Goal: Information Seeking & Learning: Learn about a topic

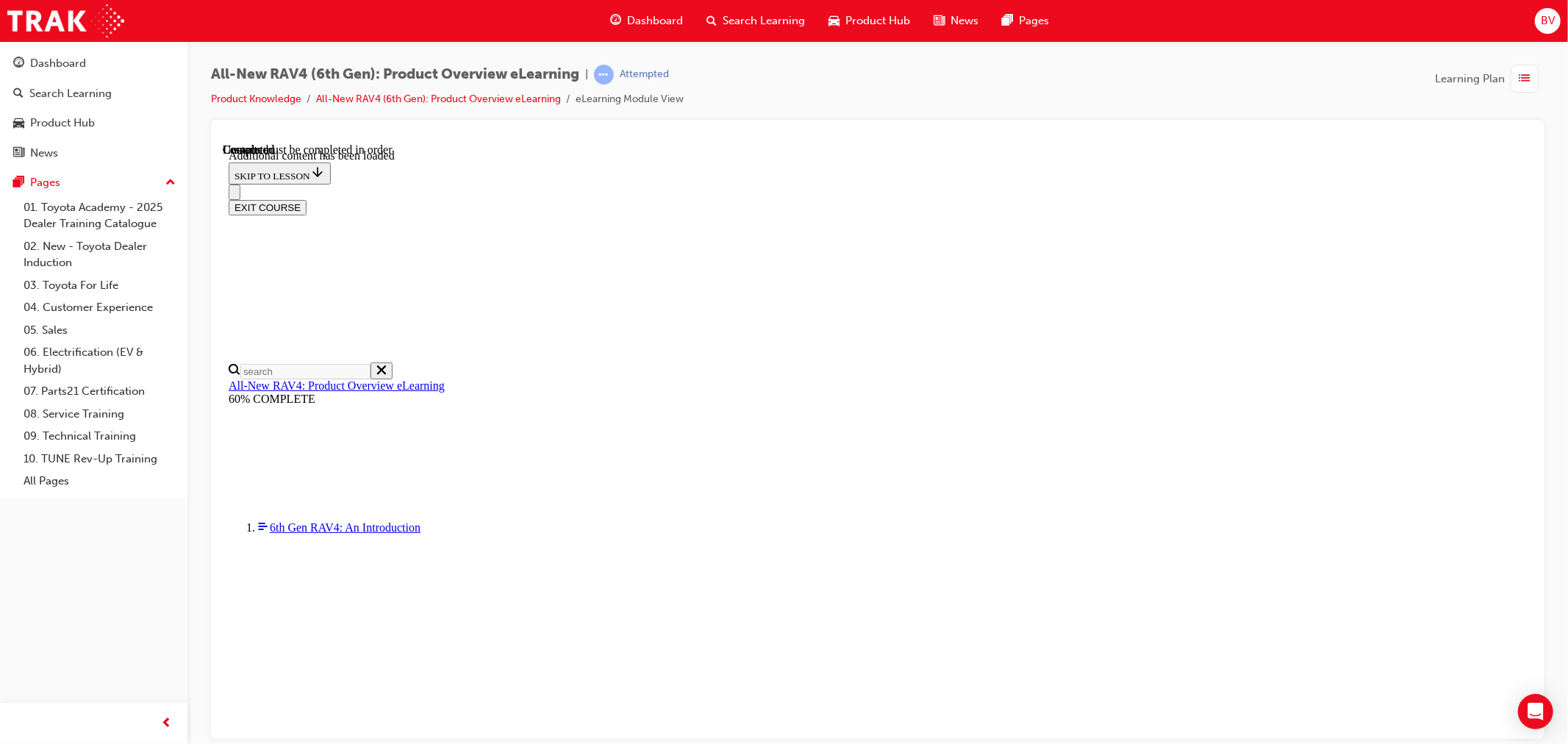
scroll to position [302, 0]
radio input "true"
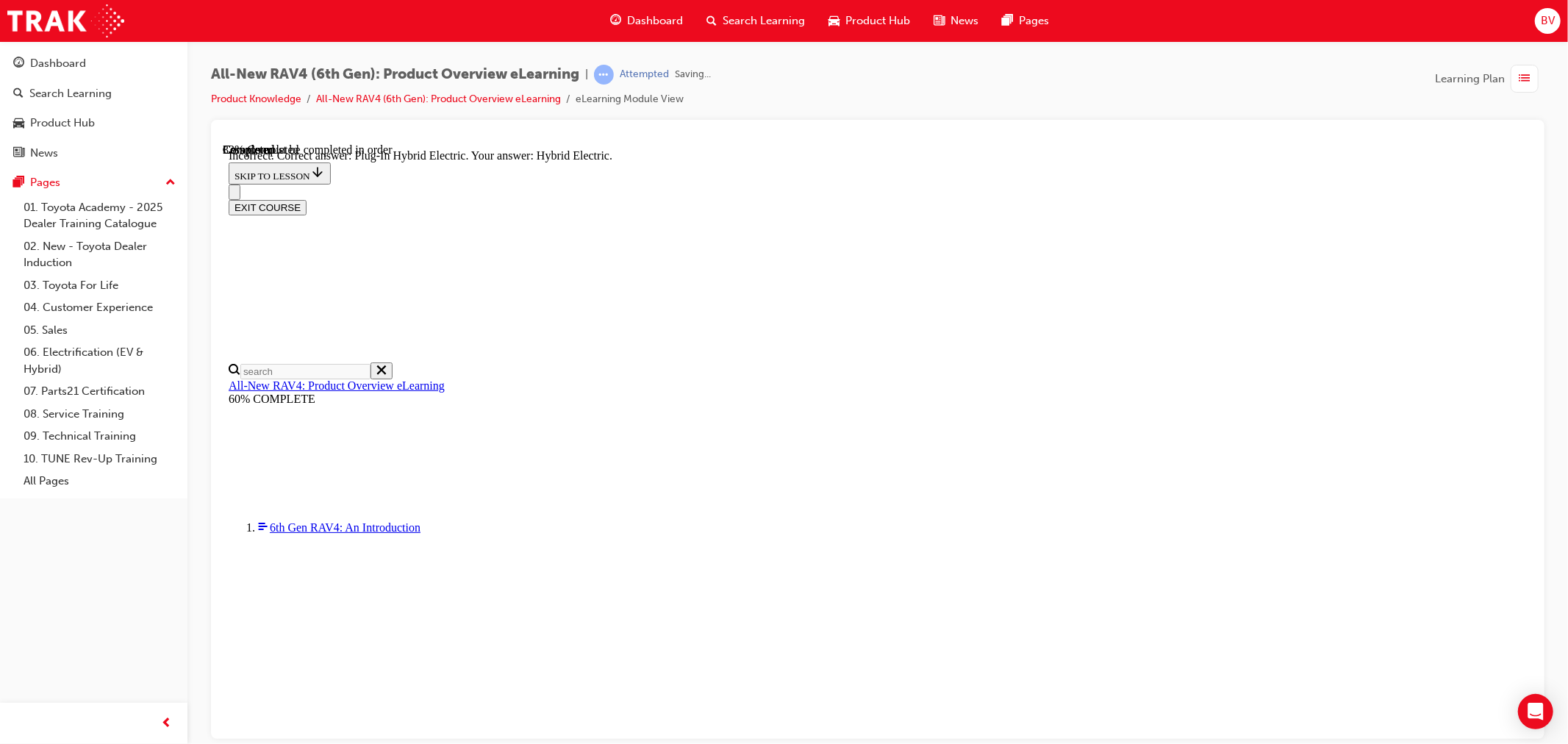
scroll to position [392, 0]
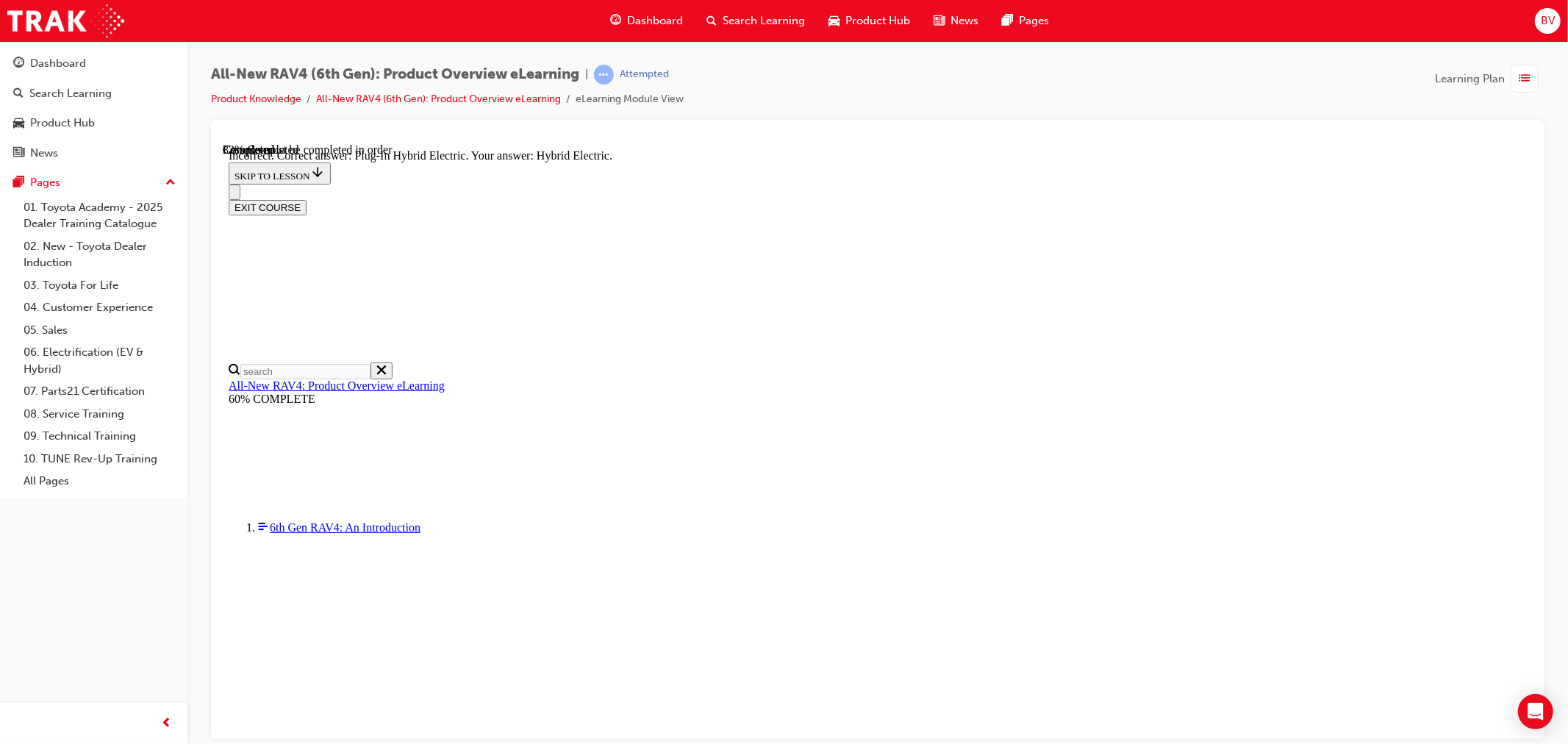
radio input "true"
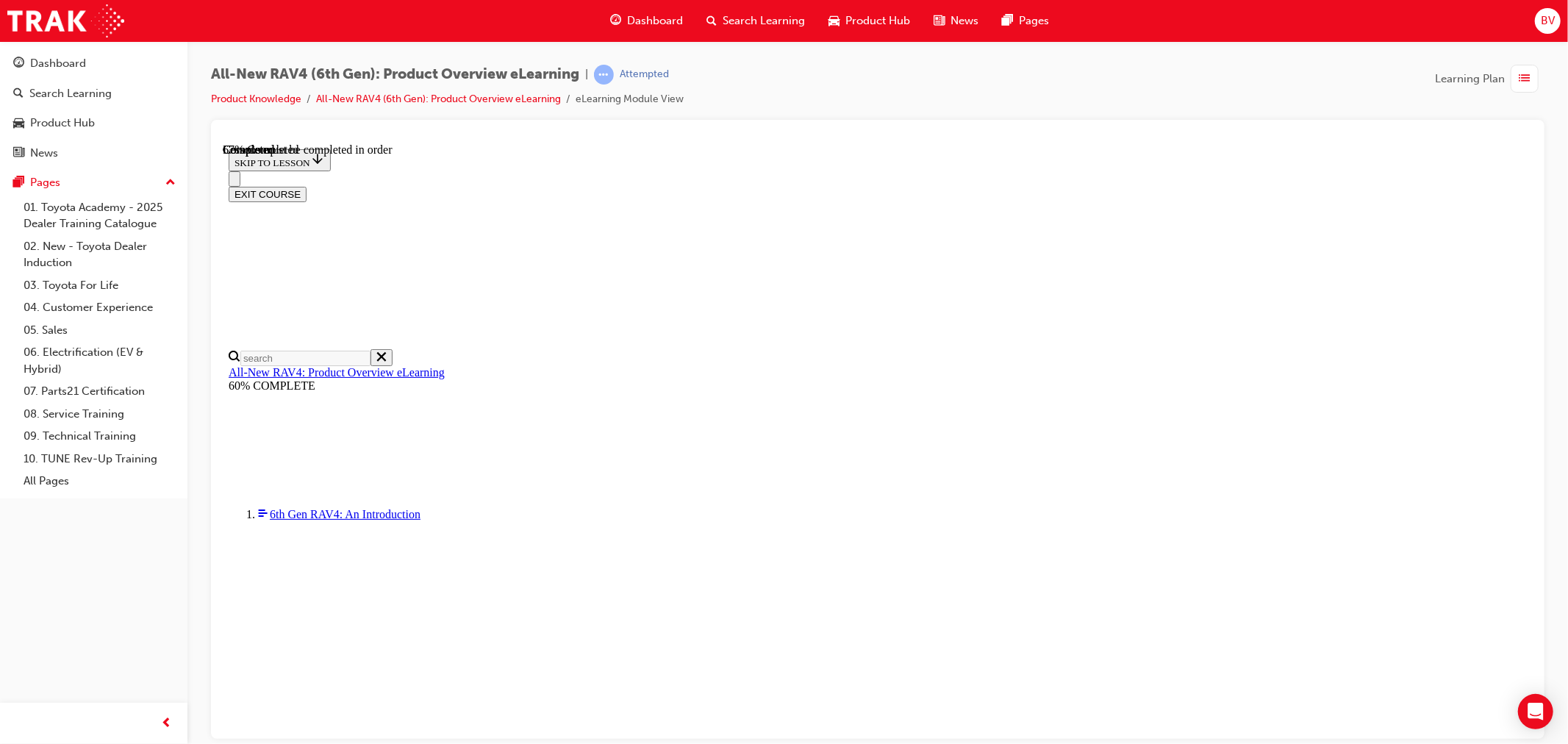
scroll to position [327, 0]
checkbox input "true"
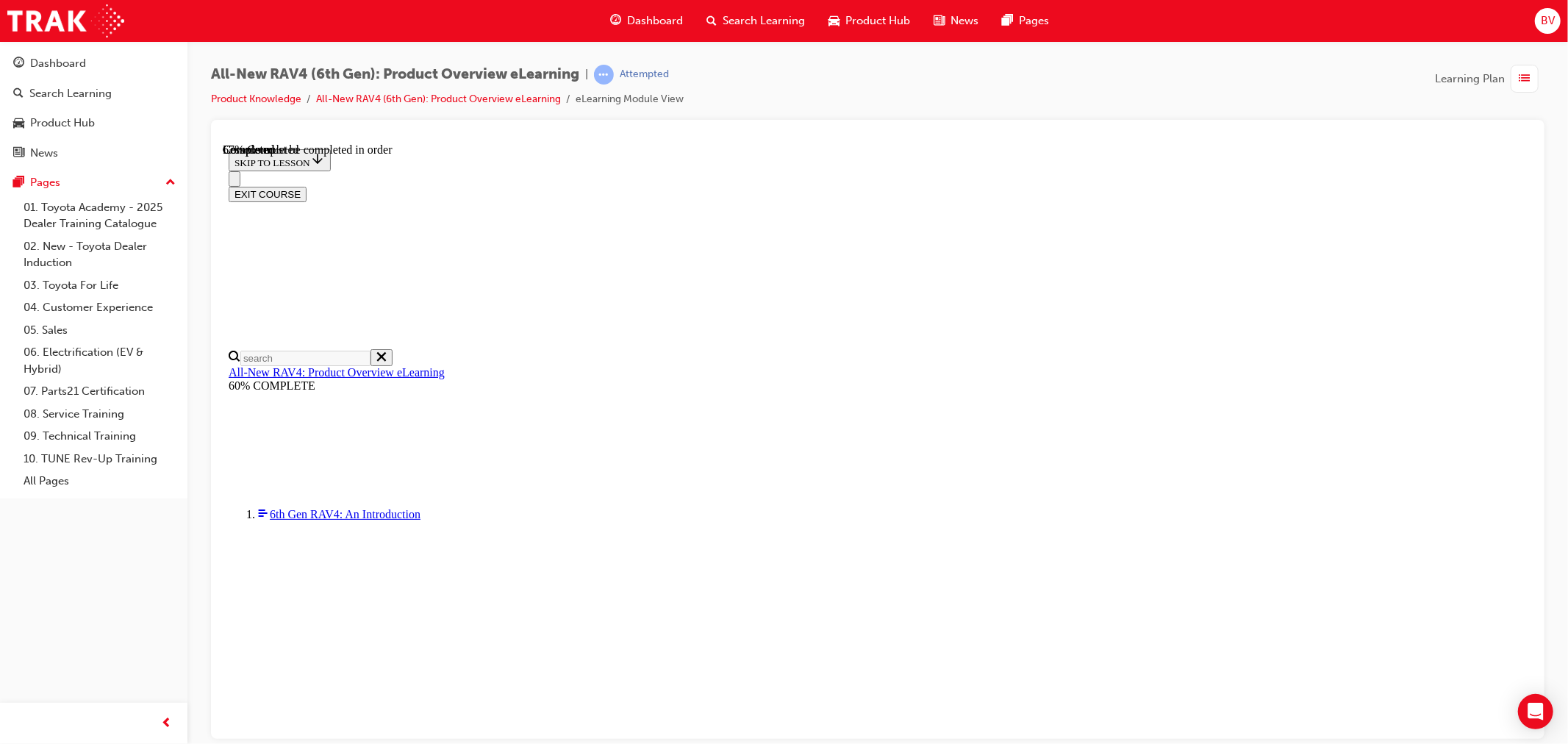
checkbox input "true"
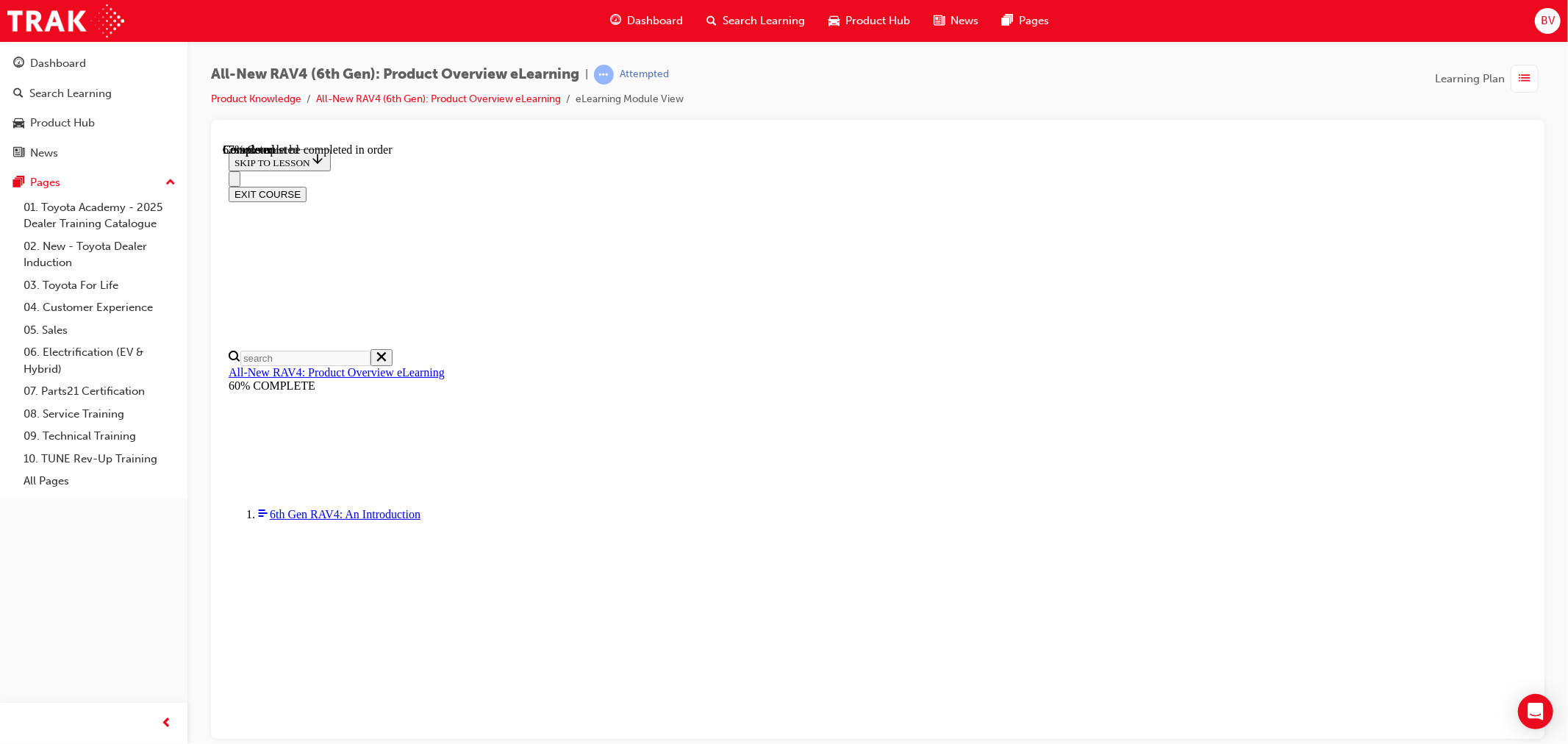
checkbox input "true"
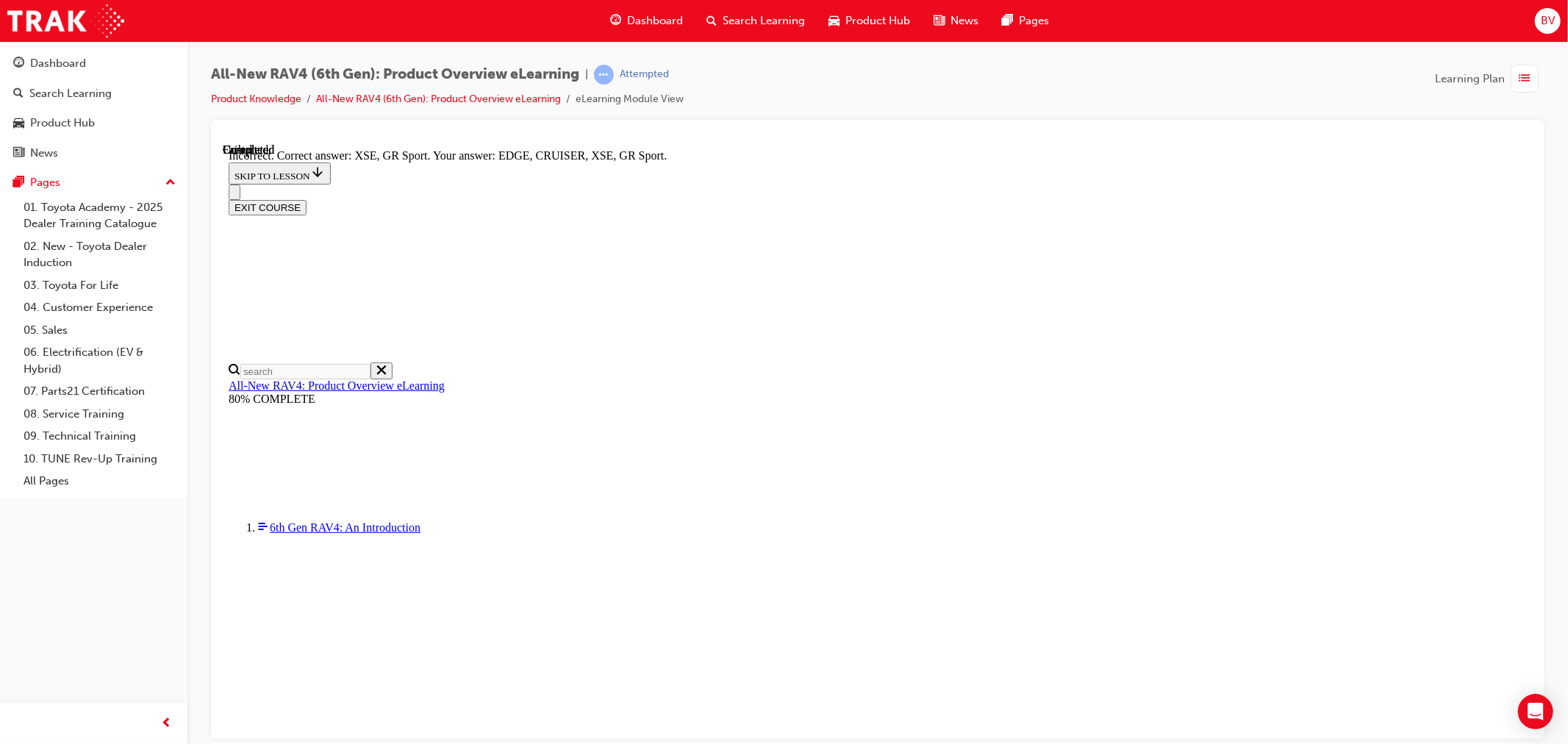
scroll to position [502, 0]
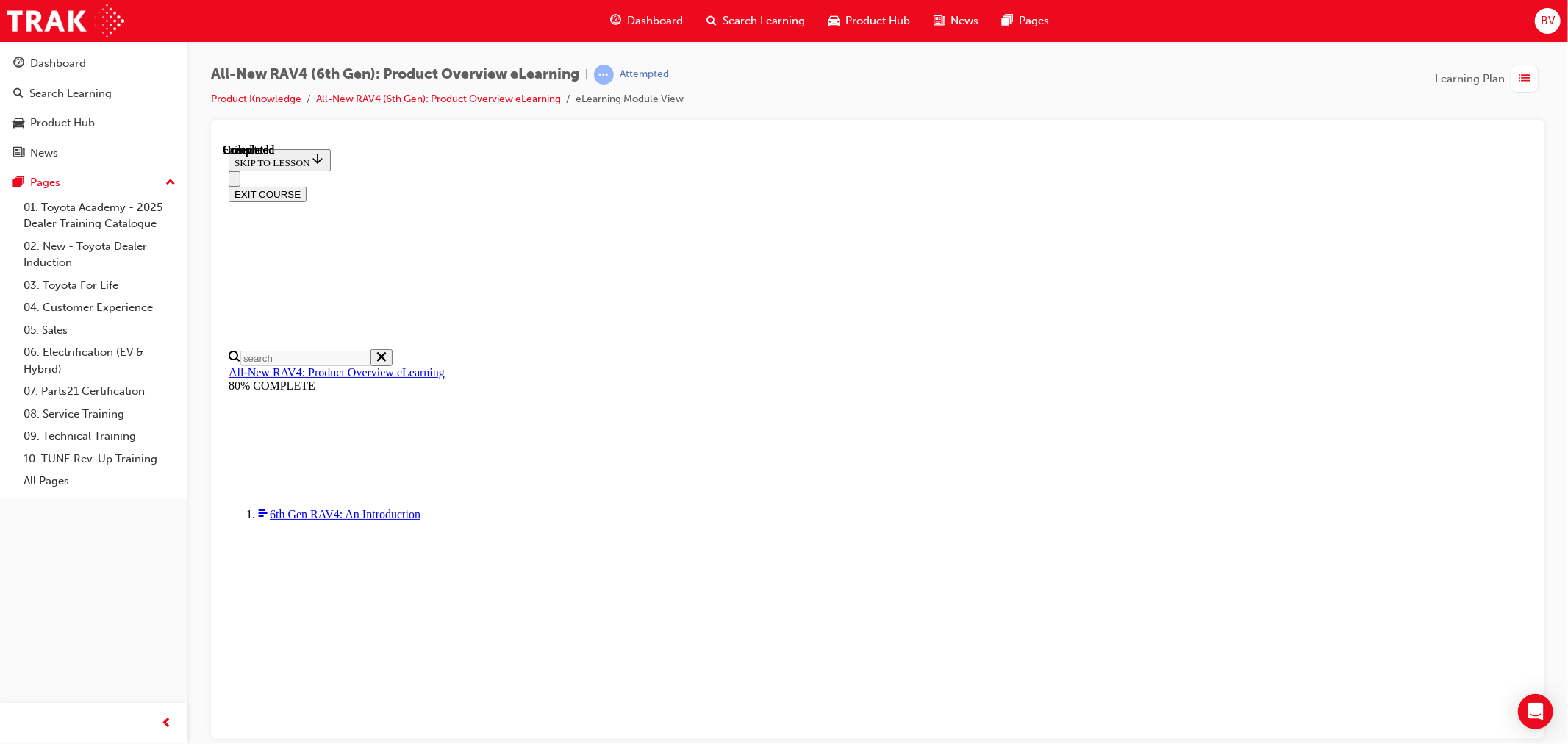
scroll to position [213, 0]
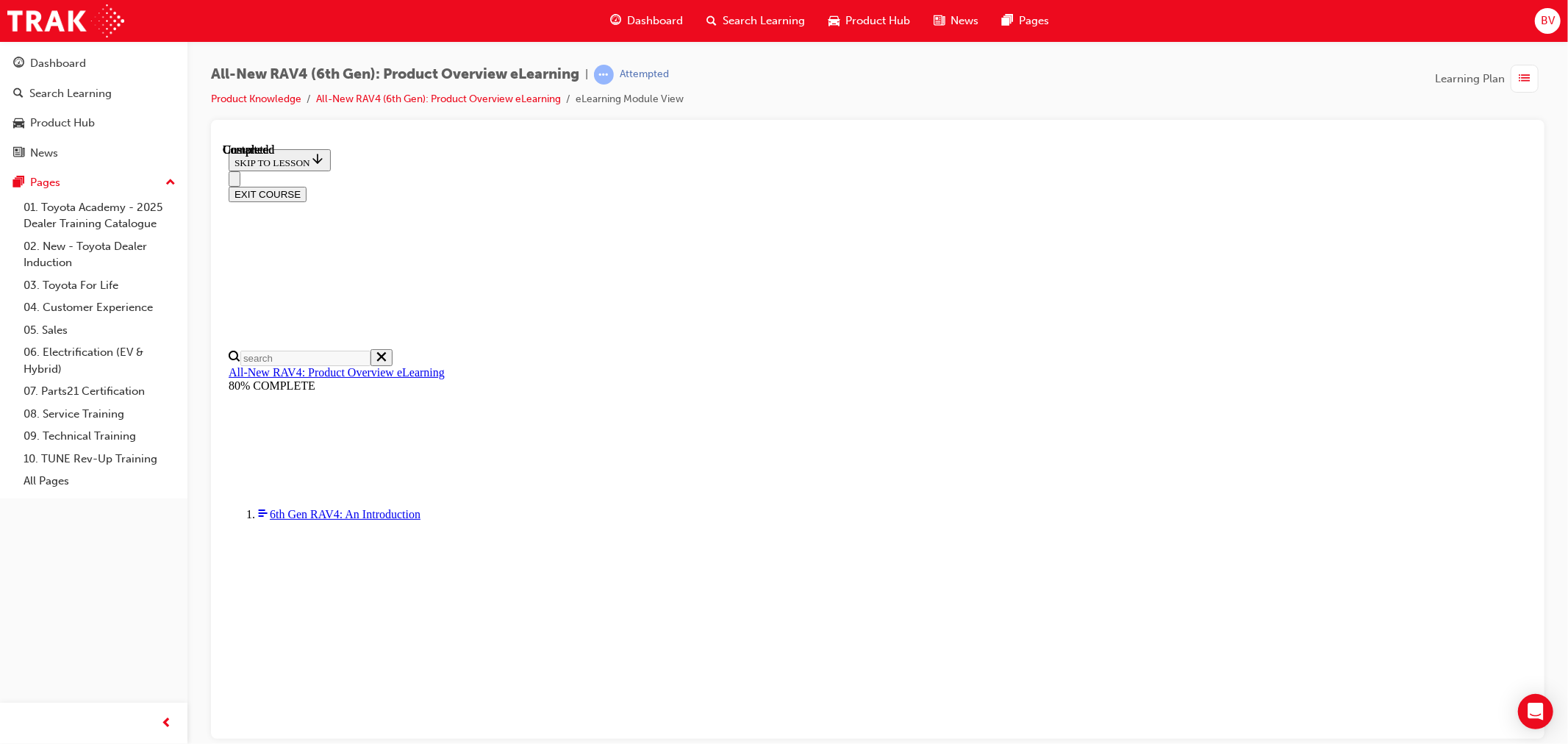
radio input "true"
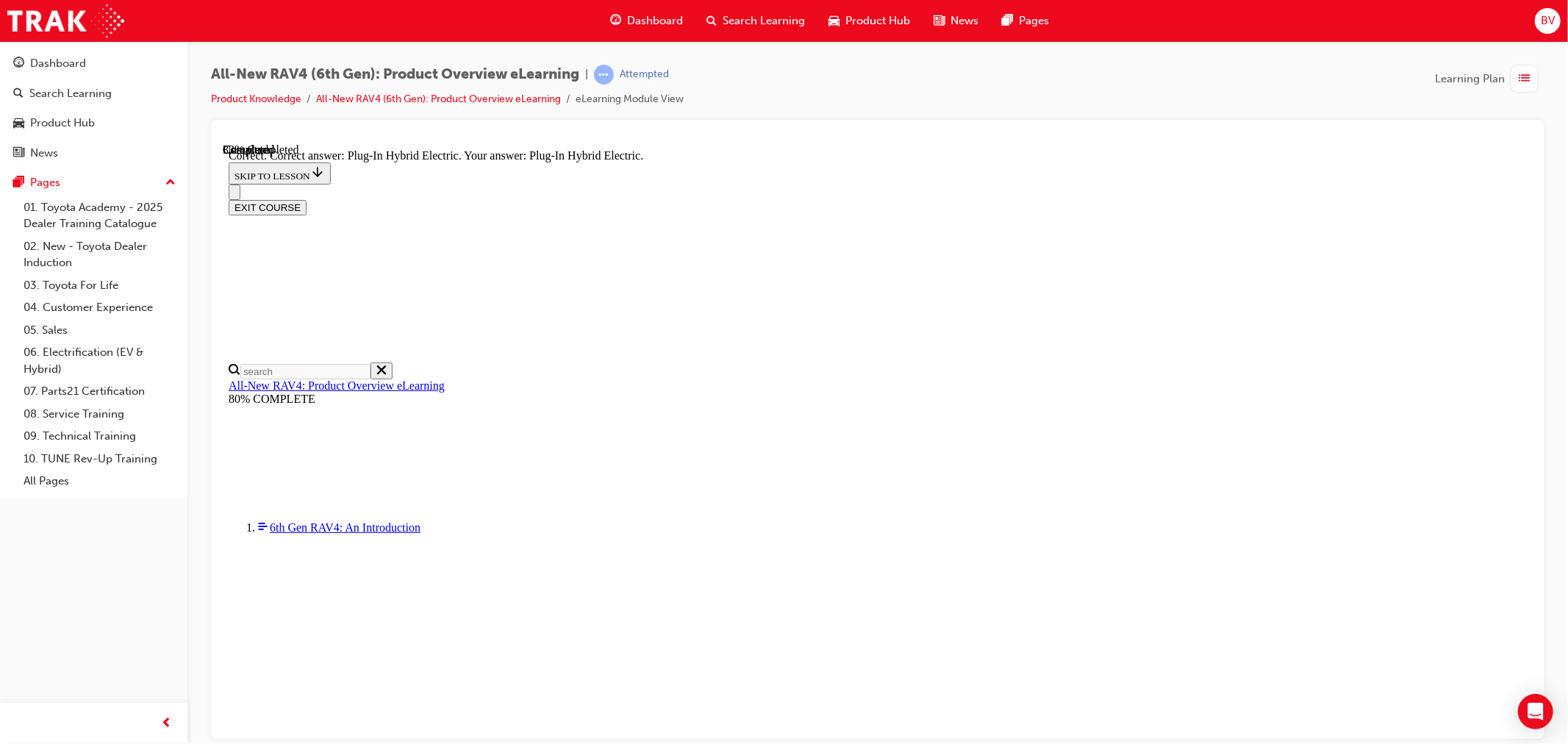
scroll to position [392, 0]
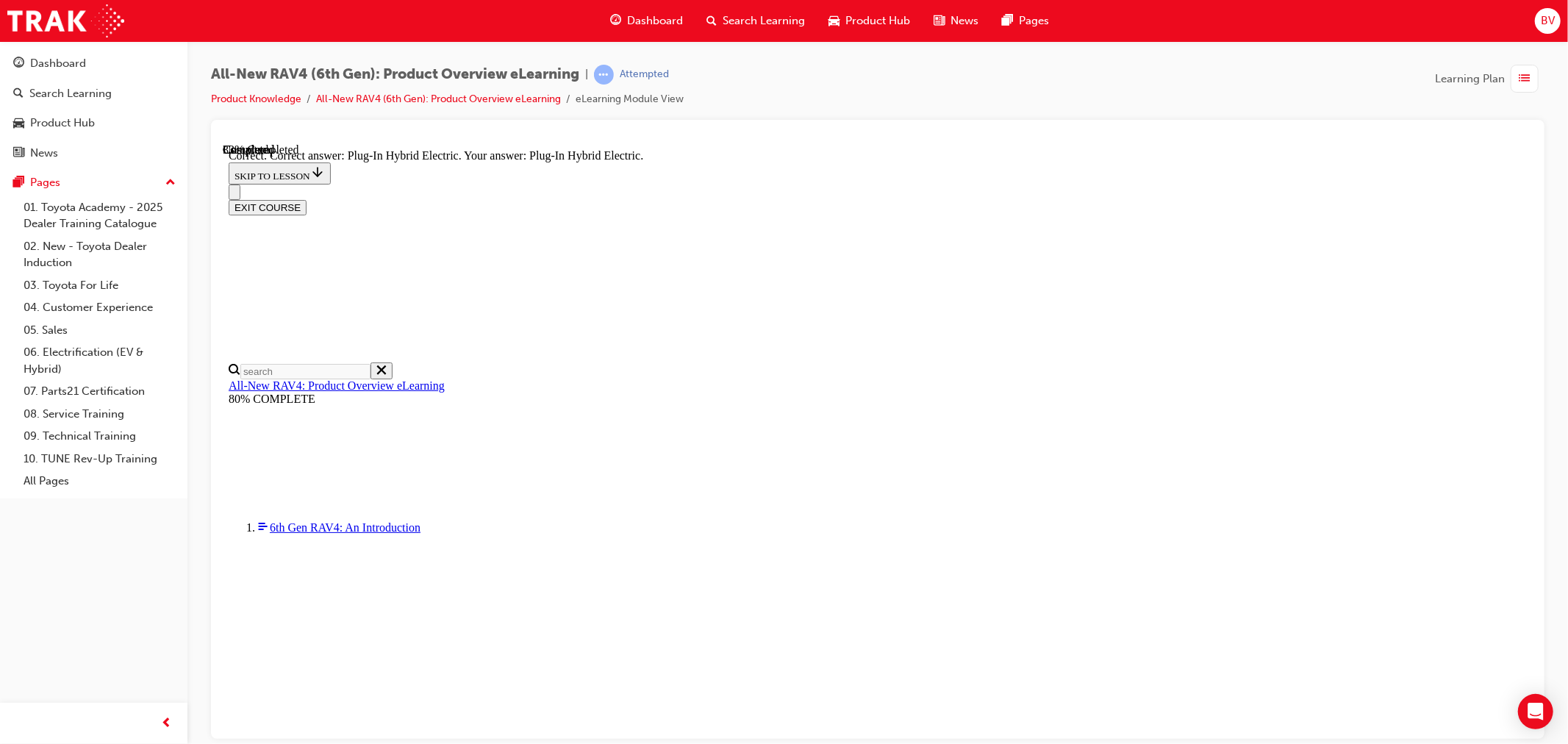
radio input "true"
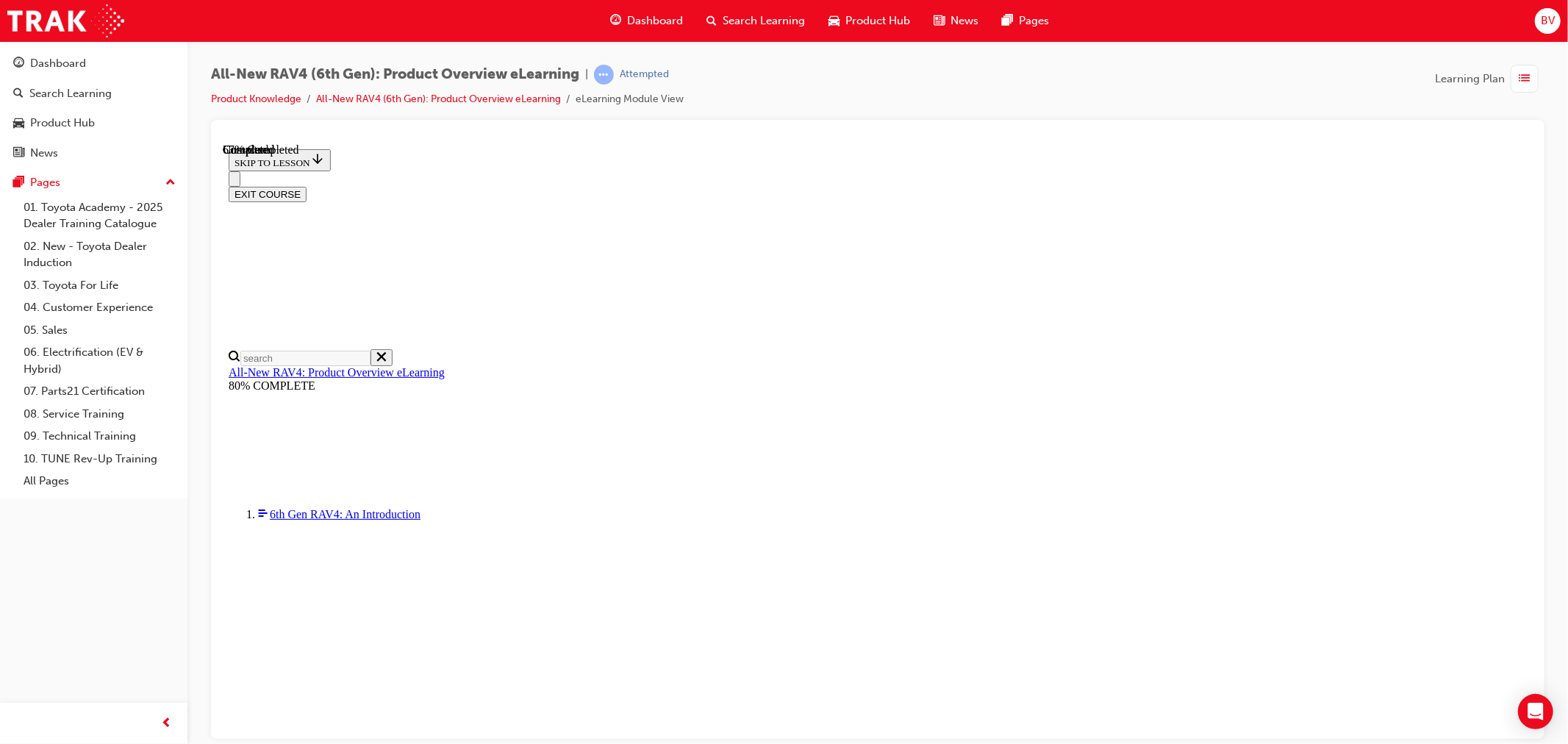
scroll to position [0, 0]
checkbox input "true"
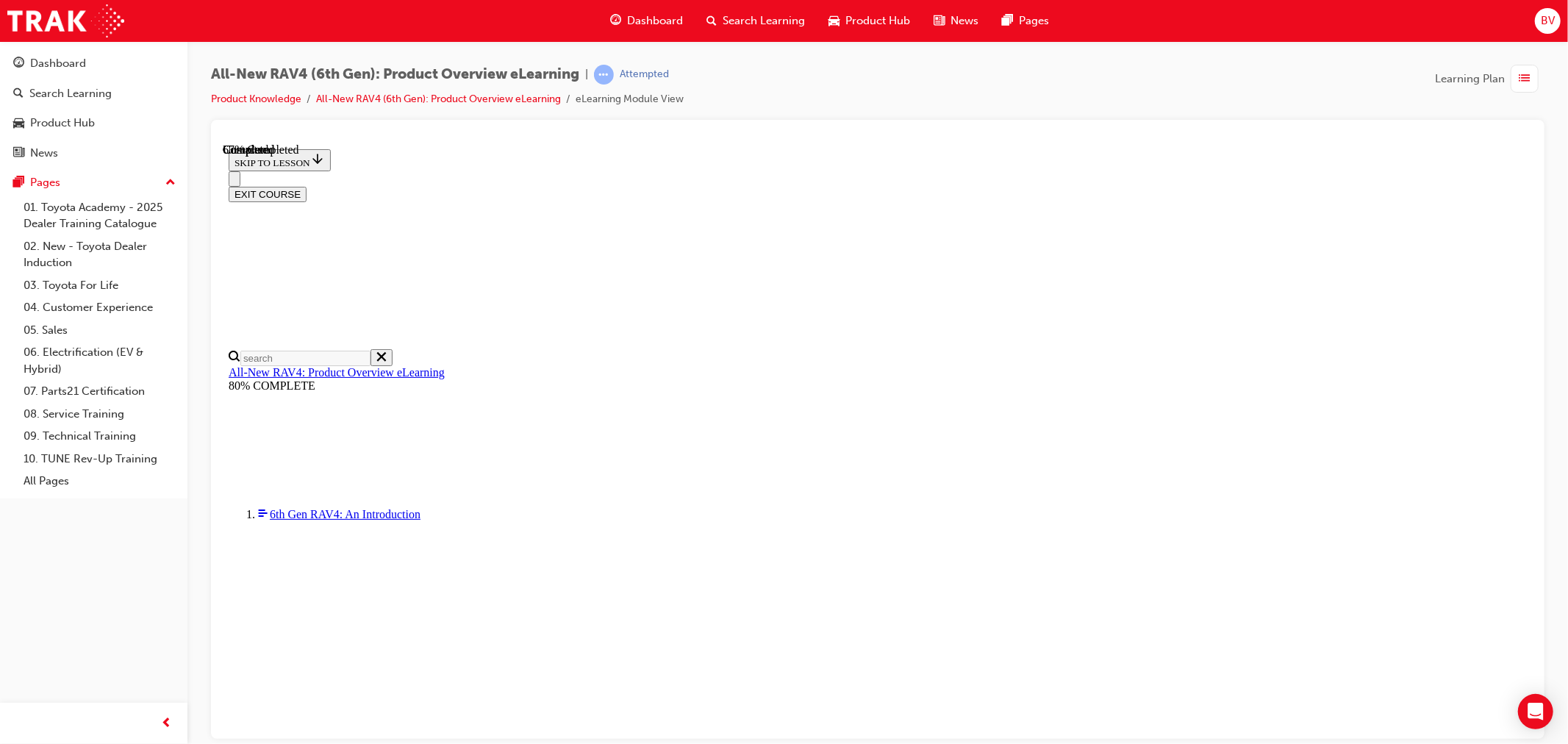
checkbox input "true"
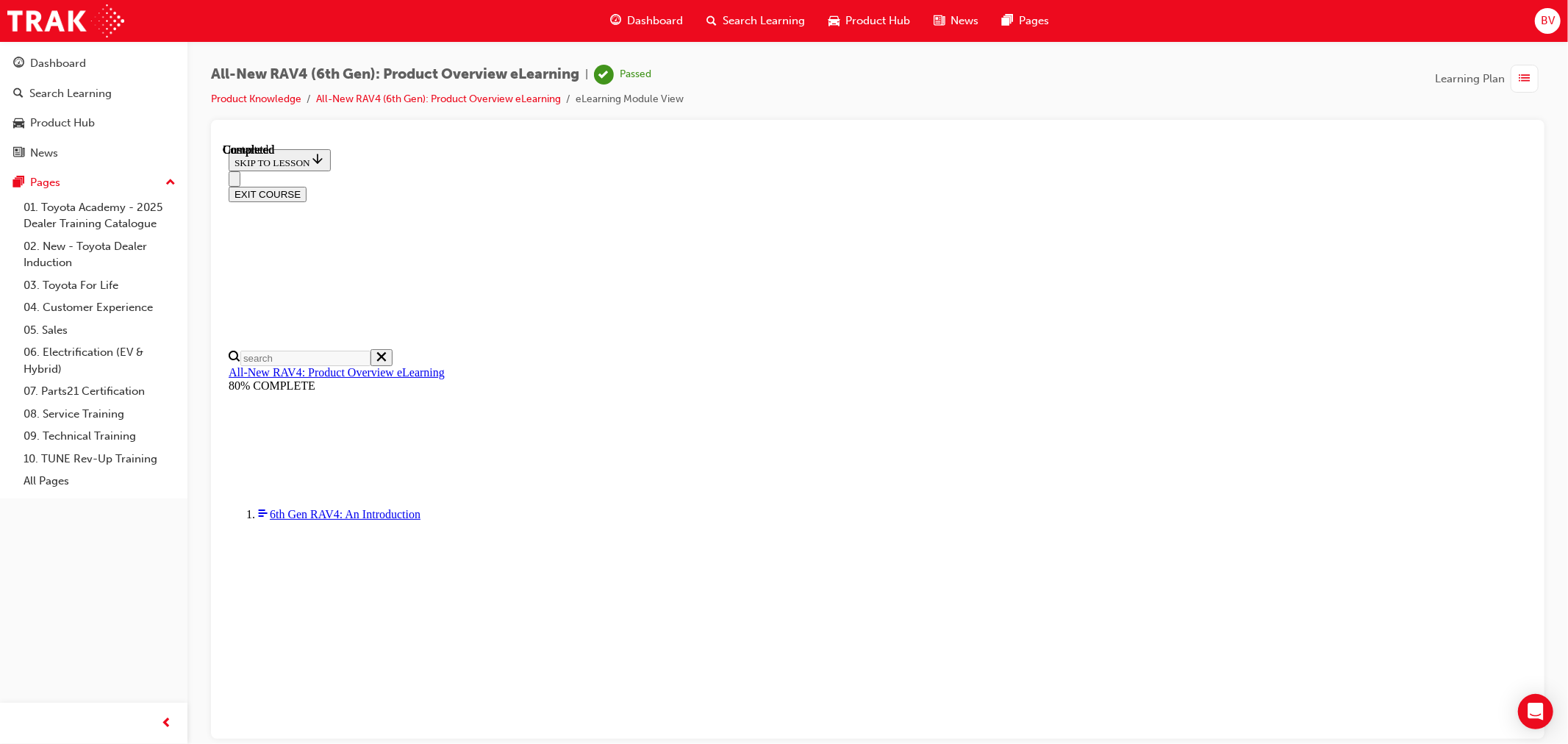
scroll to position [213, 0]
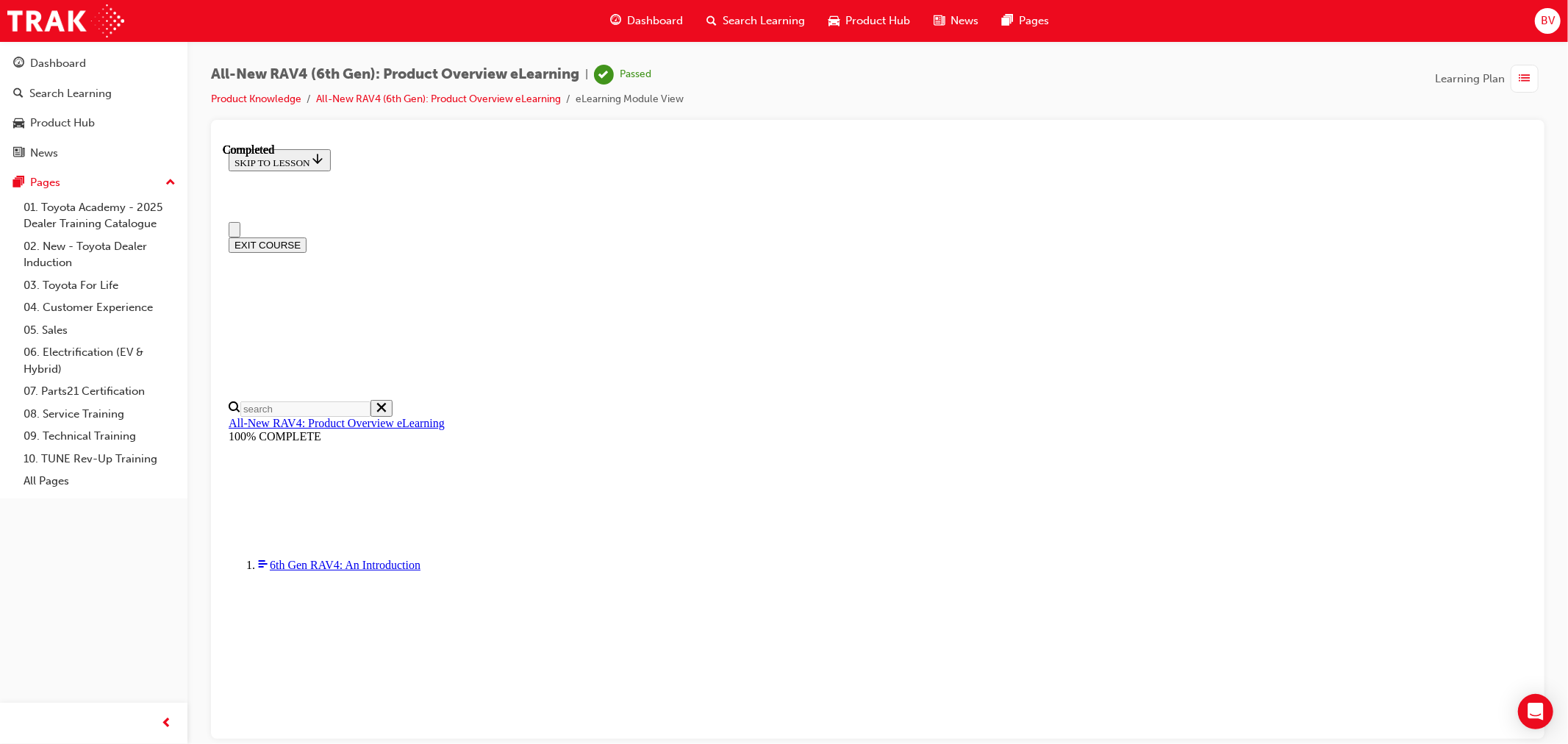
click at [305, 237] on button "EXIT COURSE" at bounding box center [267, 244] width 78 height 15
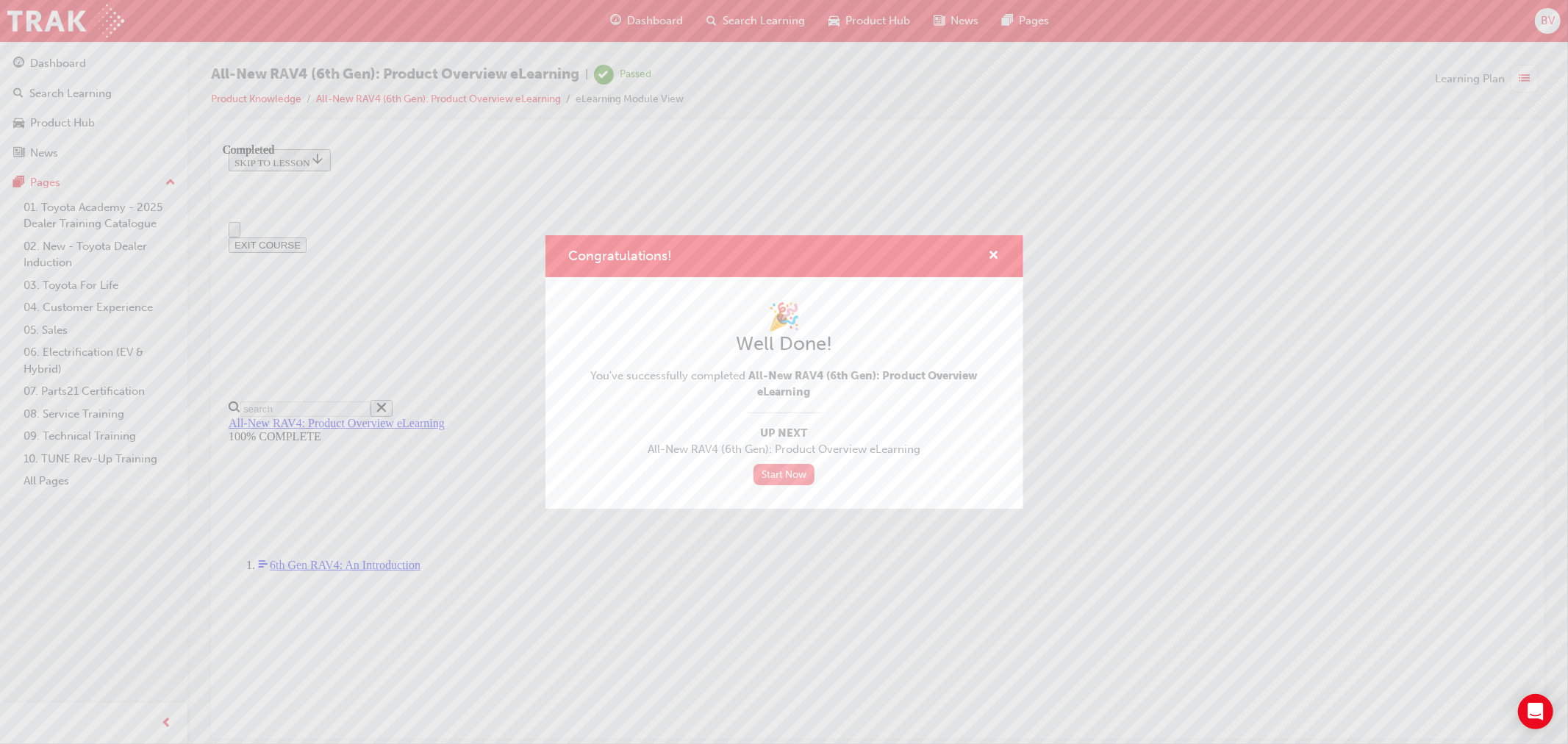
click at [775, 471] on link "Start Now" at bounding box center [784, 474] width 62 height 21
click at [990, 259] on span "cross-icon" at bounding box center [994, 256] width 11 height 13
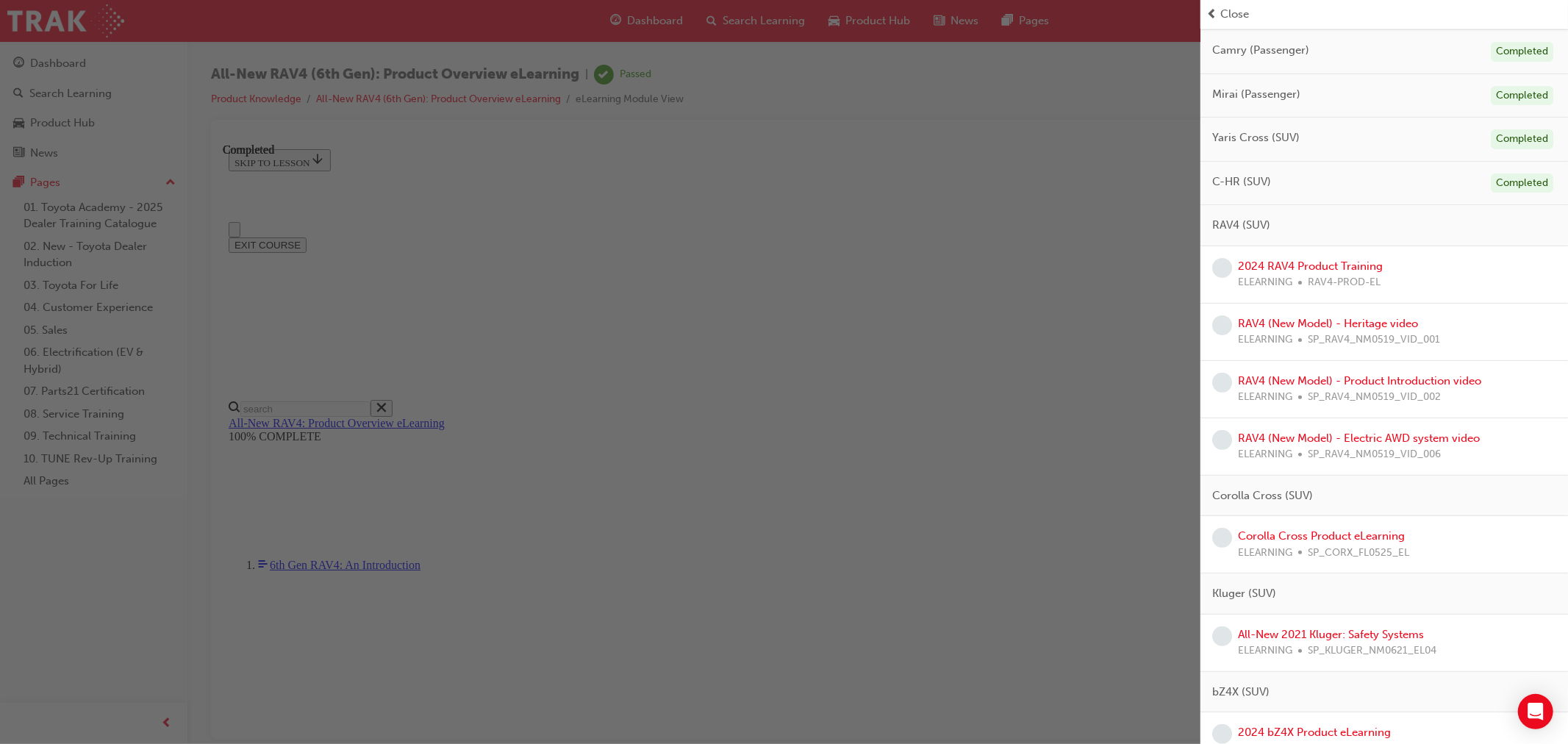
scroll to position [244, 0]
click at [1349, 259] on link "2024 RAV4 Product Training" at bounding box center [1310, 264] width 145 height 13
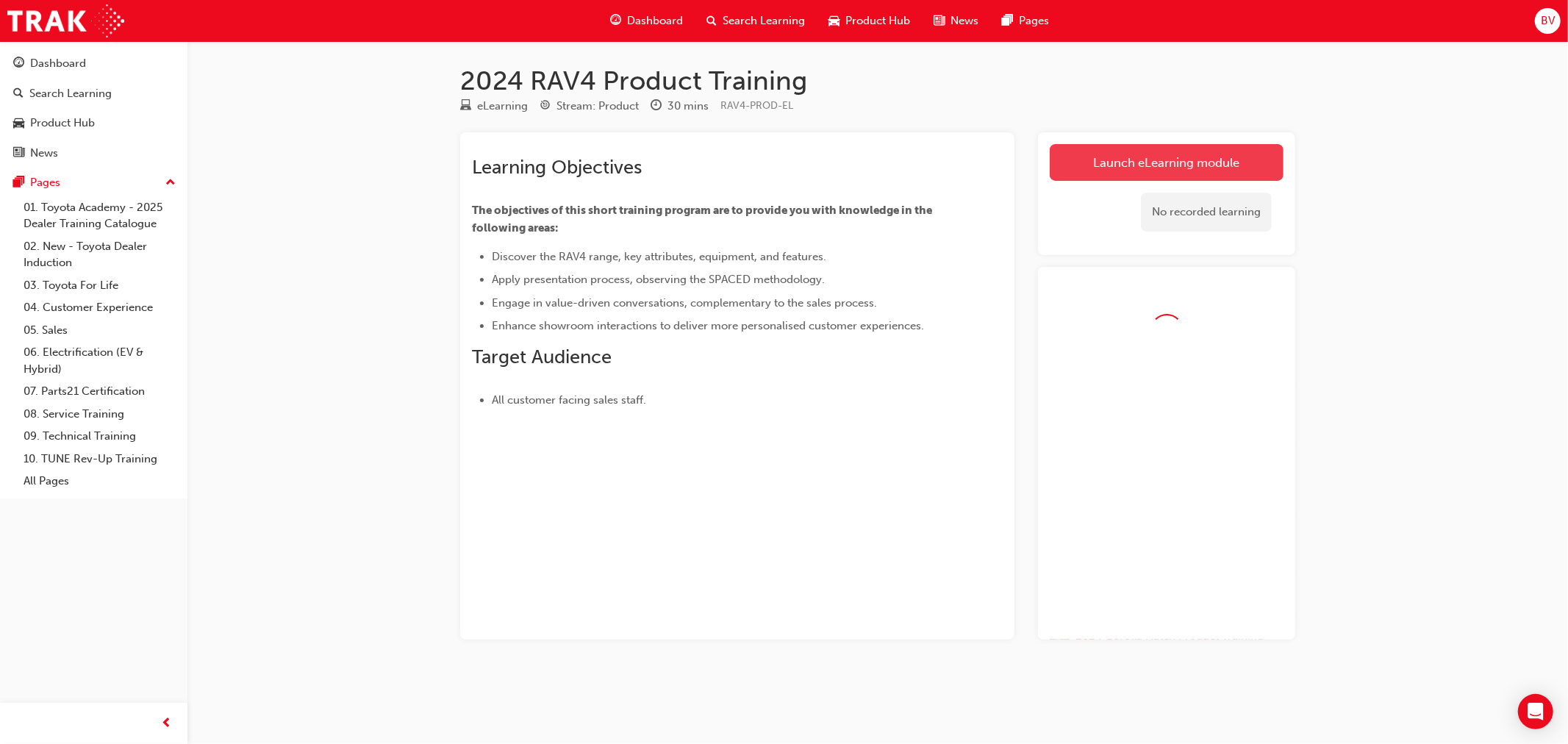
click at [1176, 155] on link "Launch eLearning module" at bounding box center [1166, 162] width 234 height 37
